Goal: Transaction & Acquisition: Purchase product/service

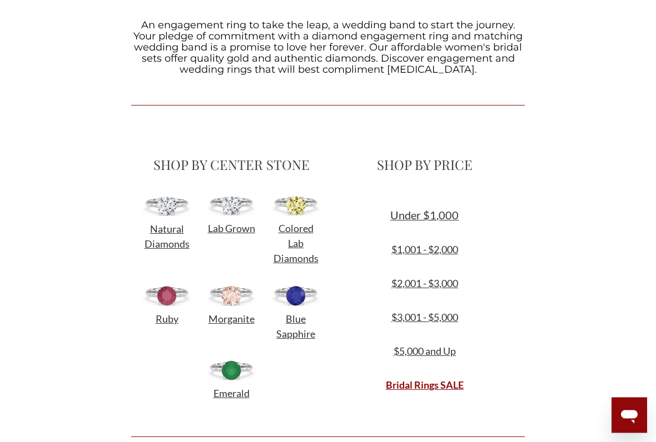
scroll to position [329, 0]
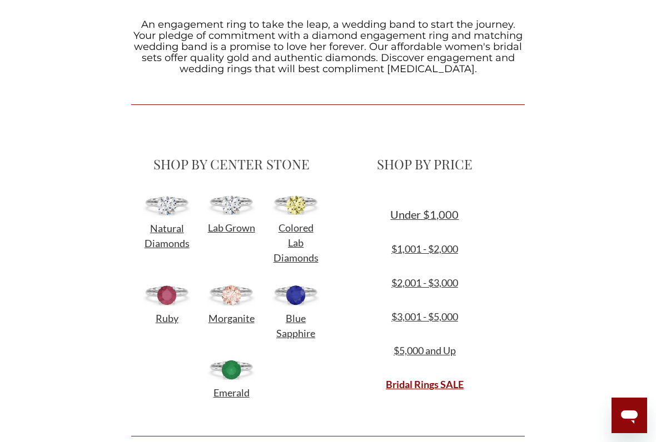
click at [233, 234] on span "Lab Grown" at bounding box center [231, 228] width 47 height 12
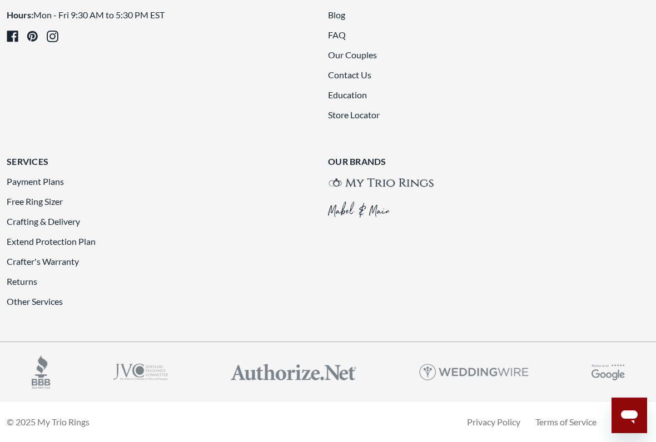
scroll to position [2516, 0]
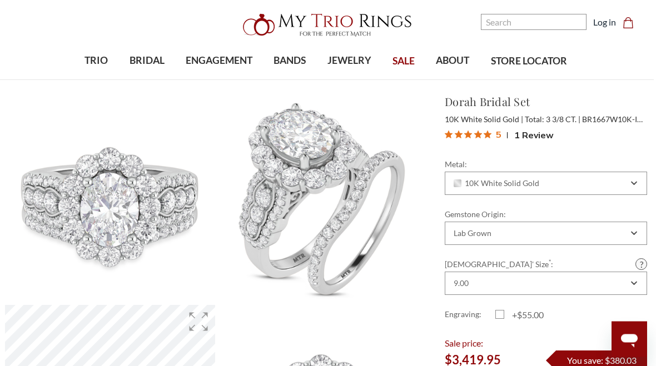
scroll to position [0, 2]
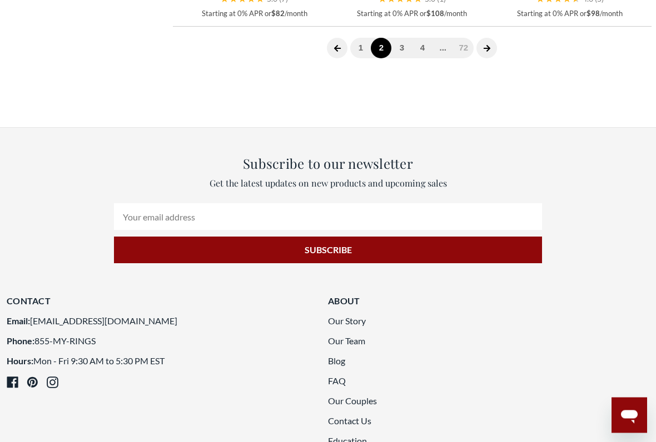
scroll to position [2503, 0]
click at [482, 58] on span at bounding box center [486, 48] width 21 height 21
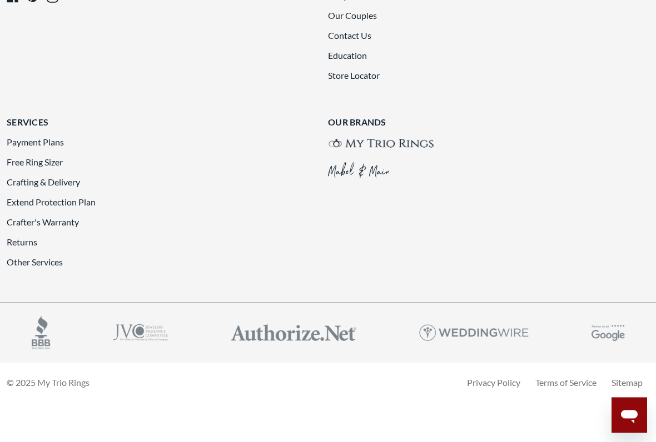
scroll to position [2420, 0]
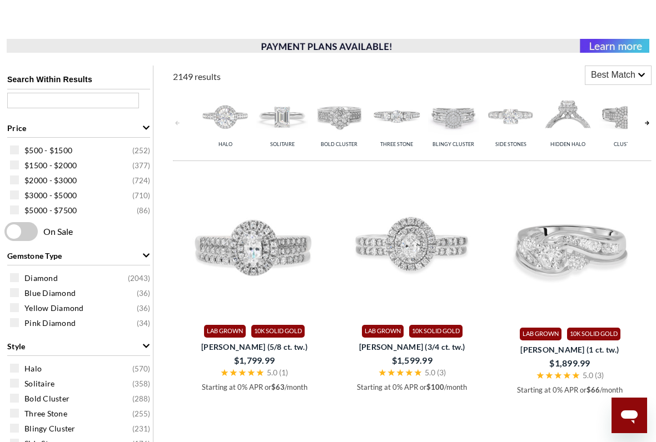
scroll to position [167, 0]
click at [142, 155] on small "( 252 )" at bounding box center [141, 151] width 18 height 11
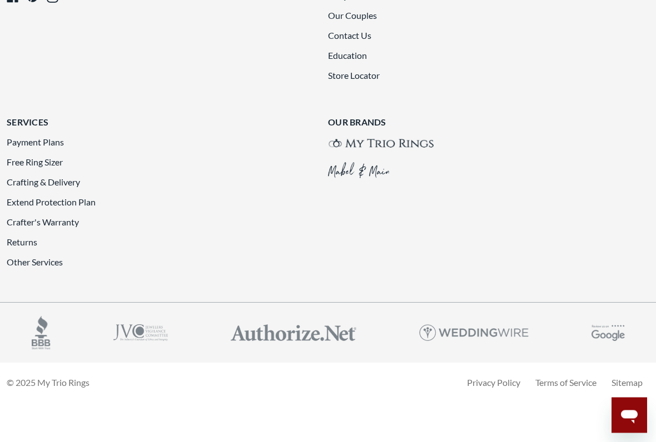
scroll to position [2521, 0]
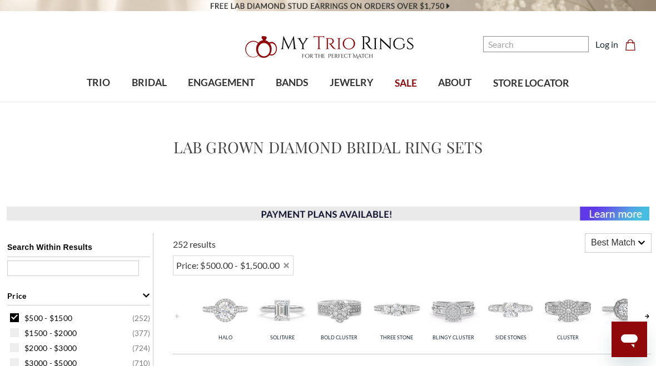
scroll to position [2310, 0]
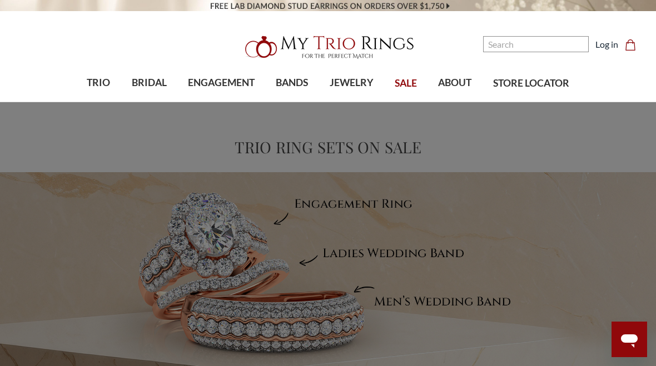
click at [151, 82] on span "BRIDAL" at bounding box center [149, 83] width 35 height 14
click at [643, 246] on div "Browse by Gemstone Natural Diamonds Lab Diamonds Colored Lab Diamonds Ruby Morg…" at bounding box center [328, 246] width 656 height 288
click at [480, 189] on img at bounding box center [476, 190] width 22 height 22
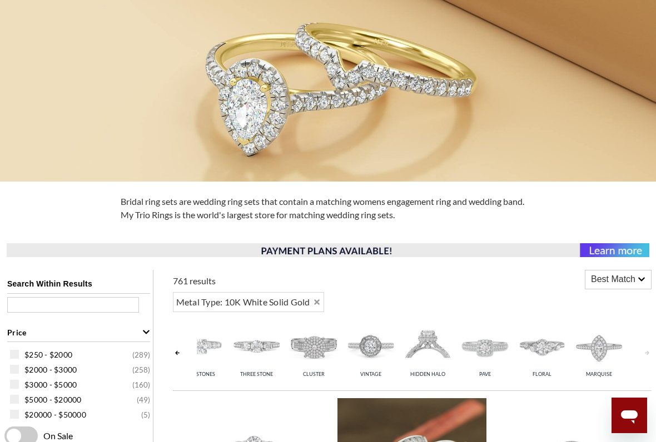
scroll to position [0, 254]
click at [601, 352] on img at bounding box center [599, 347] width 52 height 52
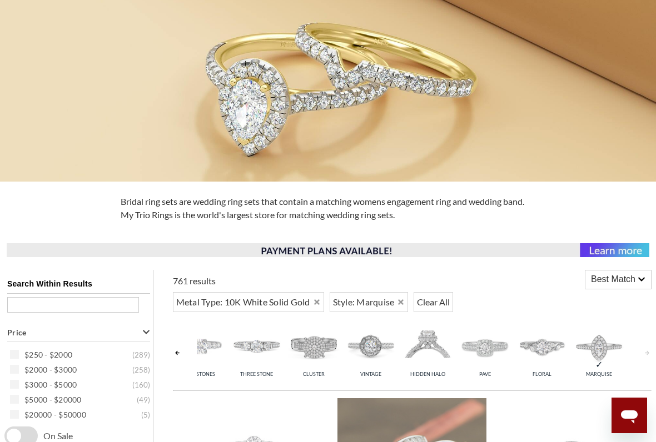
scroll to position [455, 0]
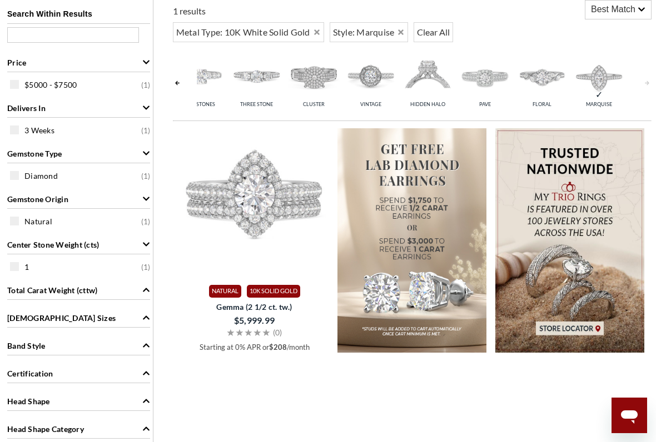
click at [613, 302] on img at bounding box center [569, 240] width 149 height 225
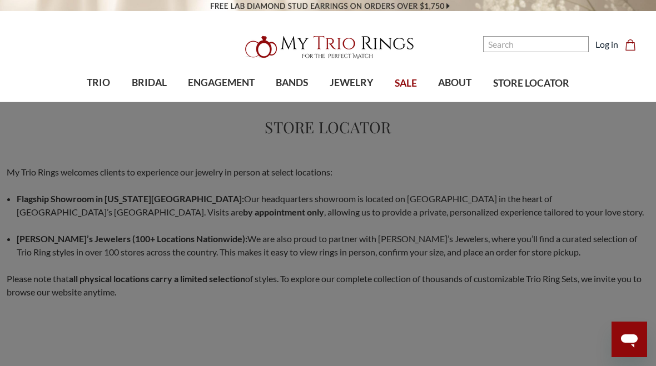
click at [150, 79] on span "BRIDAL" at bounding box center [149, 83] width 35 height 14
click at [134, 187] on span "Lab Diamonds" at bounding box center [137, 189] width 106 height 13
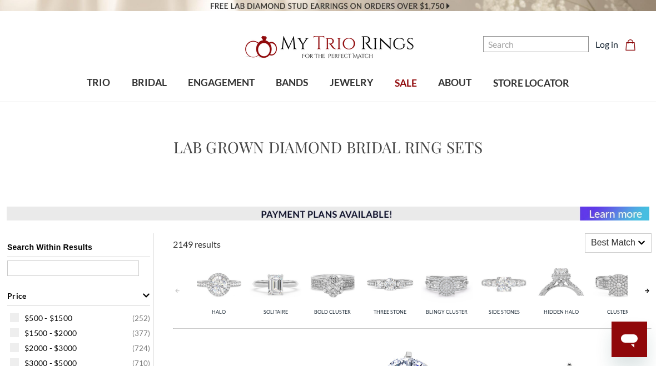
scroll to position [0, 9]
click at [334, 282] on img at bounding box center [331, 284] width 52 height 52
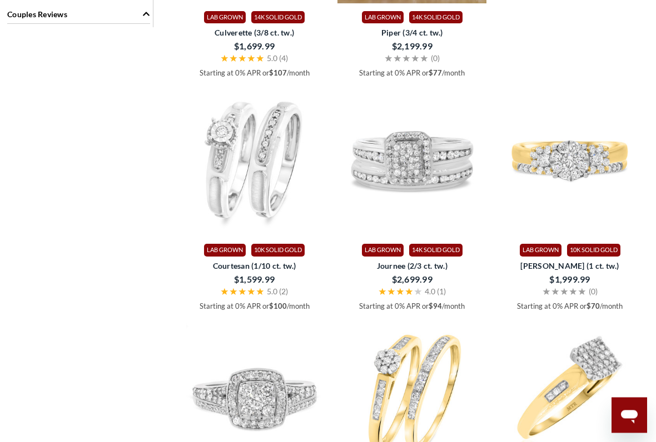
scroll to position [974, 0]
